Goal: Task Accomplishment & Management: Manage account settings

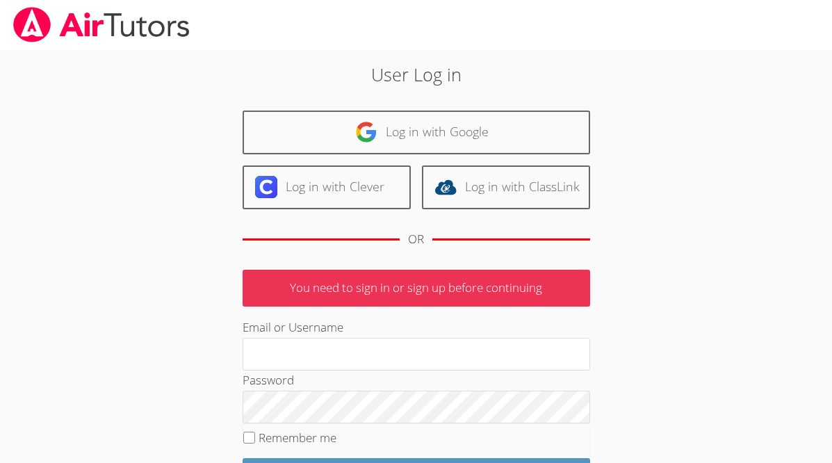
scroll to position [138, 0]
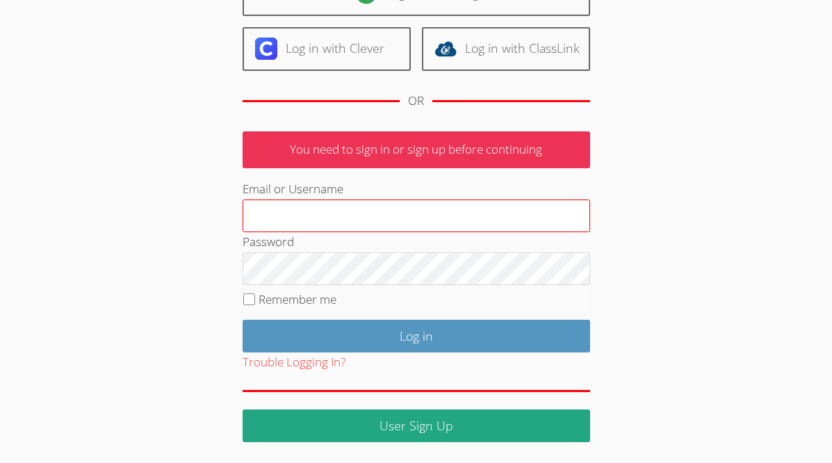
click at [286, 212] on input "Email or Username" at bounding box center [417, 216] width 348 height 33
type input "ashaprithviraj@airtutors.org"
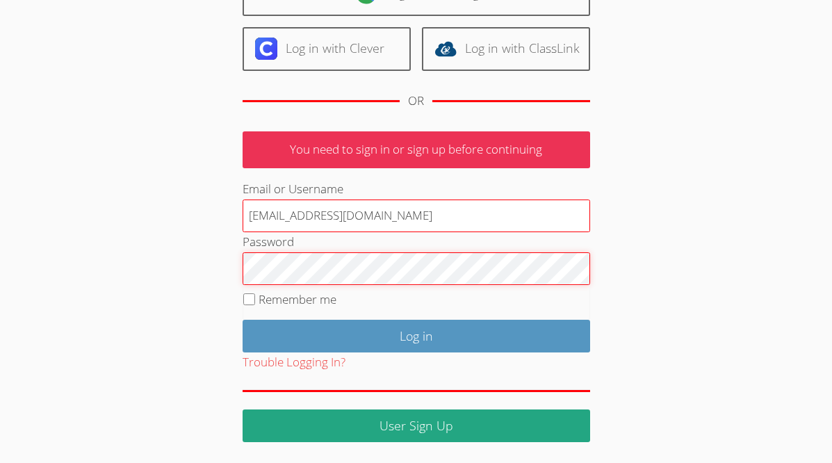
click at [243, 320] on input "Log in" at bounding box center [417, 336] width 348 height 33
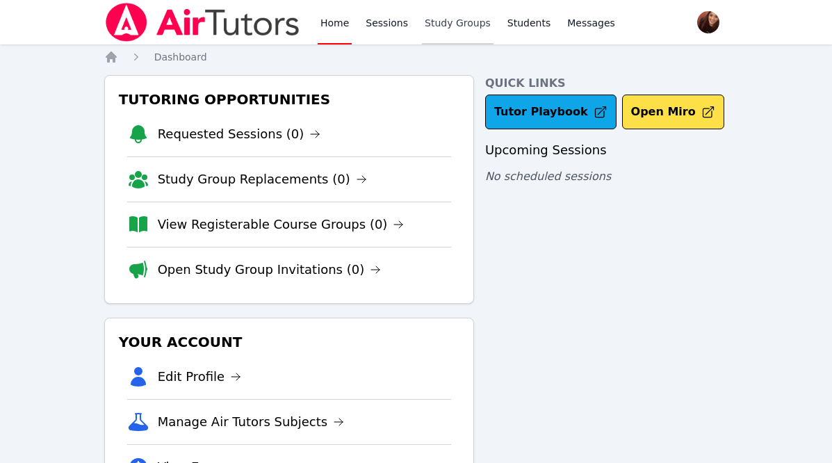
click at [442, 21] on link "Study Groups" at bounding box center [458, 22] width 72 height 45
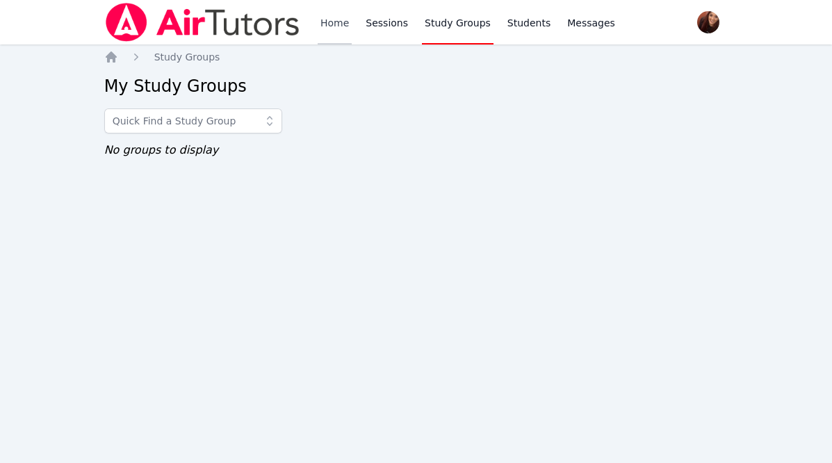
click at [325, 20] on link "Home" at bounding box center [335, 22] width 34 height 45
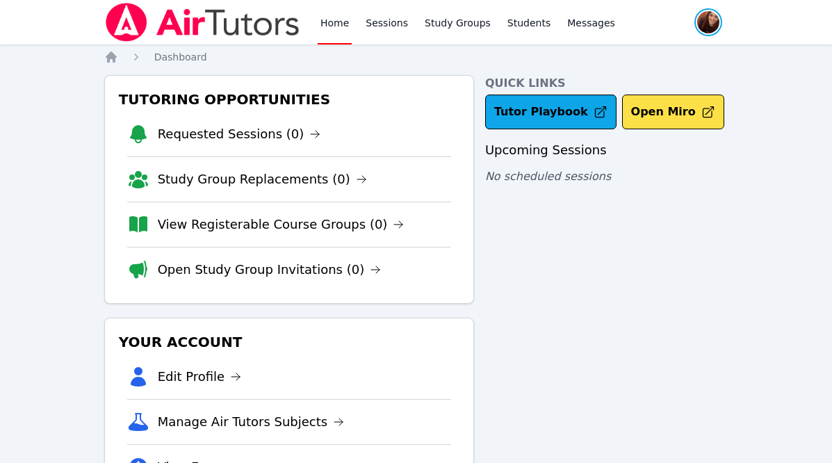
click at [710, 29] on span "button" at bounding box center [708, 22] width 31 height 31
click at [627, 81] on button "Logout" at bounding box center [653, 79] width 134 height 25
